Goal: Task Accomplishment & Management: Use online tool/utility

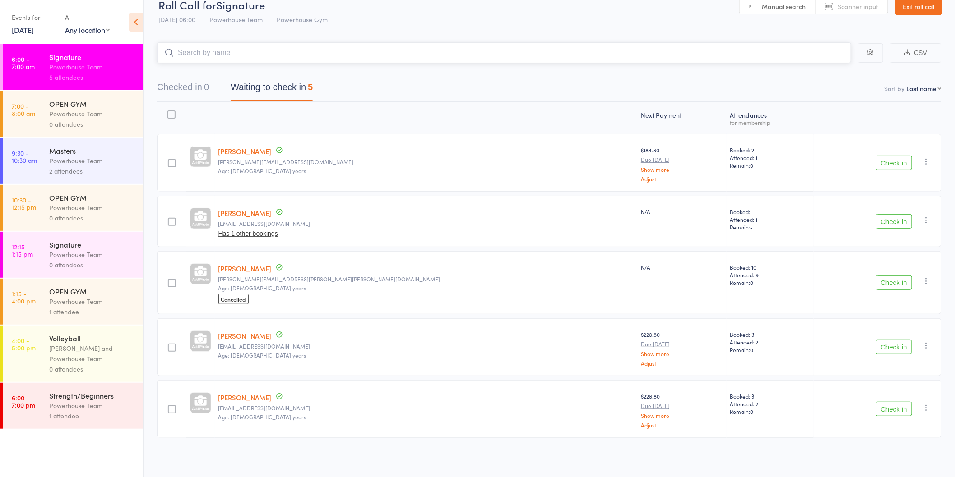
click at [386, 87] on nav "Checked in 0 Waiting to check in 5" at bounding box center [549, 90] width 806 height 24
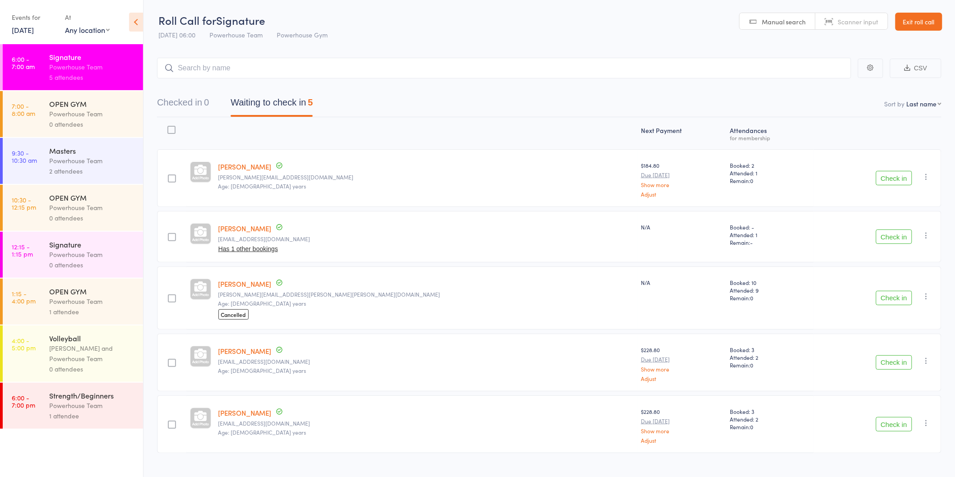
click at [887, 427] on button "Check in" at bounding box center [894, 424] width 36 height 14
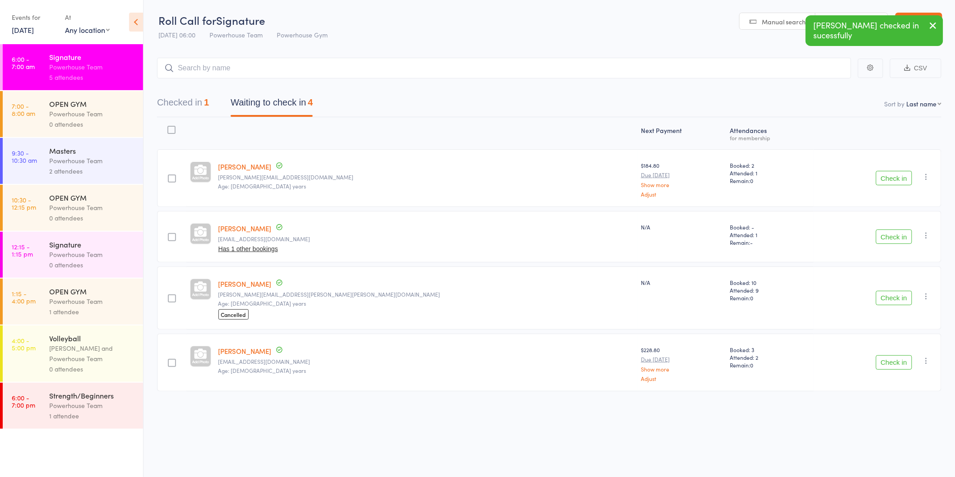
click at [886, 296] on button "Check in" at bounding box center [894, 298] width 36 height 14
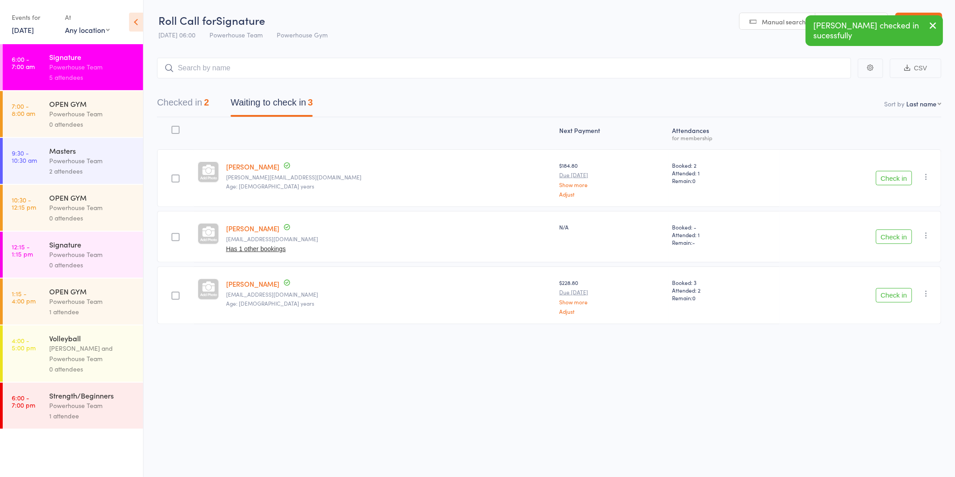
click at [889, 237] on button "Check in" at bounding box center [894, 237] width 36 height 14
click at [886, 176] on button "Check in" at bounding box center [894, 178] width 36 height 14
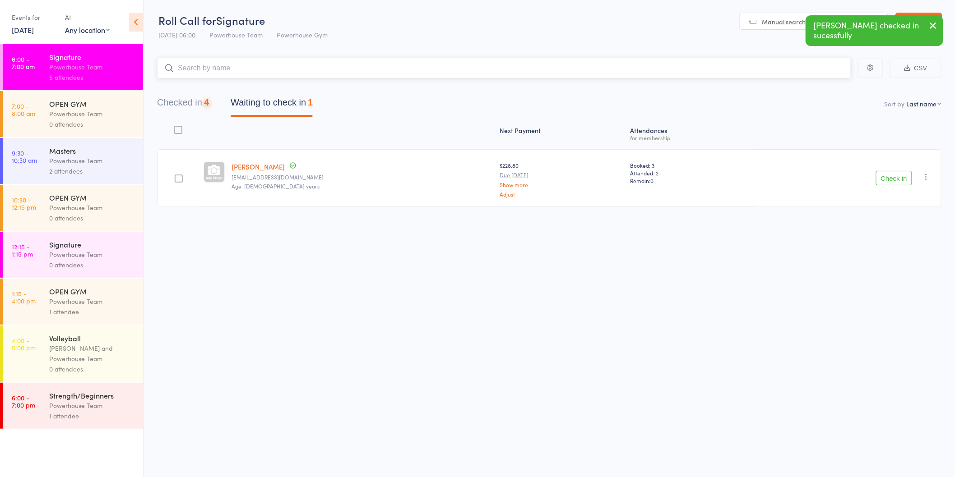
click at [332, 73] on input "search" at bounding box center [504, 68] width 694 height 21
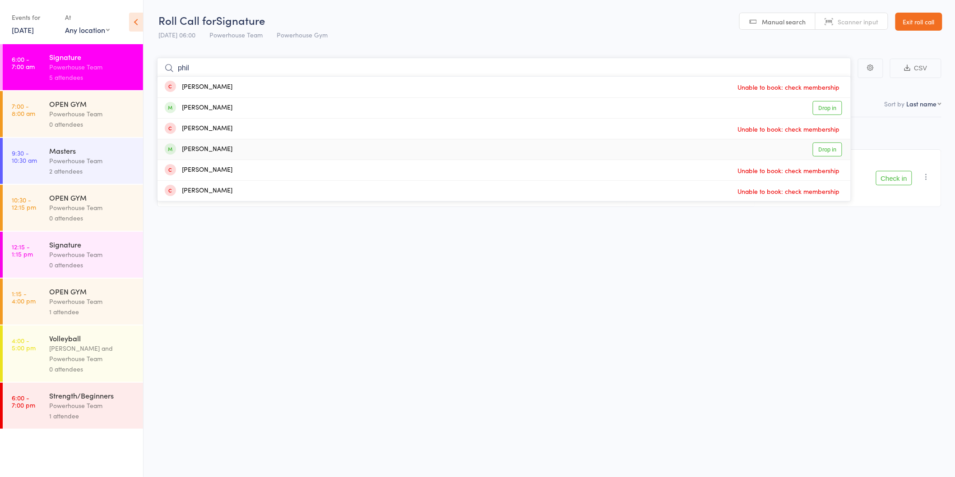
type input "phil"
click at [821, 148] on link "Drop in" at bounding box center [826, 150] width 29 height 14
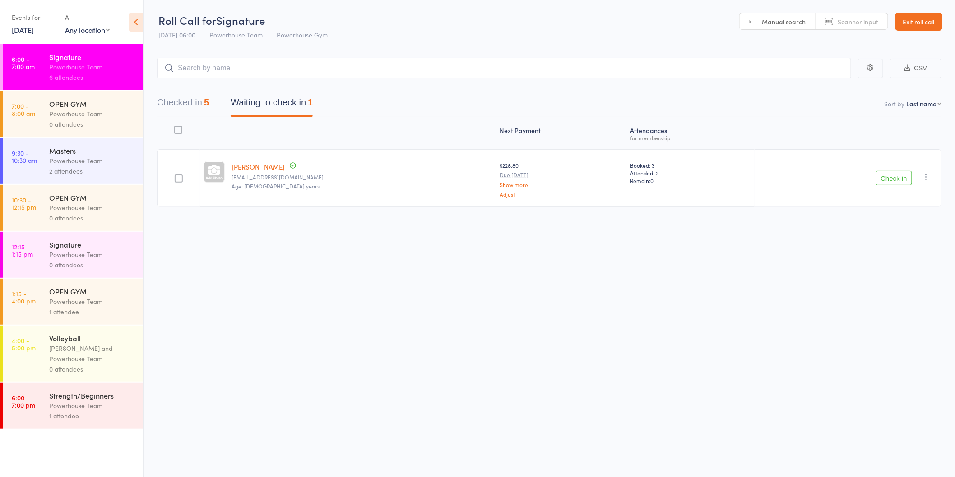
click at [883, 177] on button "Check in" at bounding box center [894, 178] width 36 height 14
